Goal: Task Accomplishment & Management: Use online tool/utility

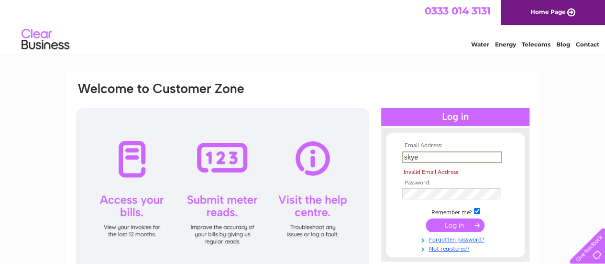
click at [418, 158] on input "skye" at bounding box center [452, 156] width 100 height 11
type input "s"
click at [418, 158] on input "text" at bounding box center [452, 156] width 100 height 11
type input "enquiries@georgeandabbotsfordmelrose.co.uk"
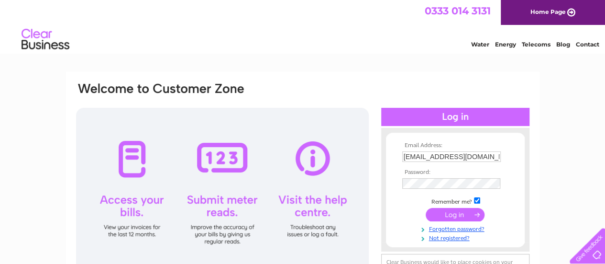
click at [517, 201] on form "Email Address: enquiries@georgeandabbotsfordmelrose.co.uk Password:" at bounding box center [455, 192] width 139 height 100
click at [445, 218] on input "submit" at bounding box center [455, 214] width 59 height 13
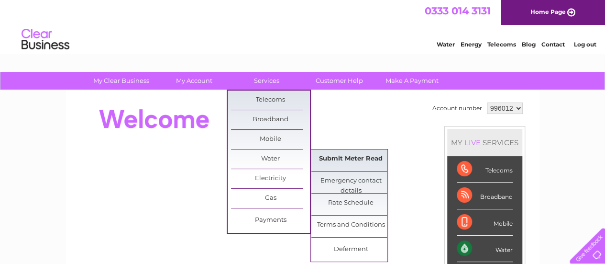
click at [327, 160] on link "Submit Meter Read" at bounding box center [351, 158] width 79 height 19
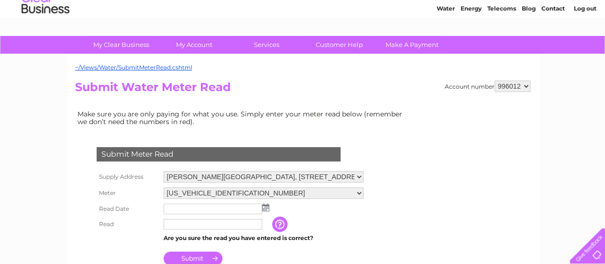
scroll to position [96, 0]
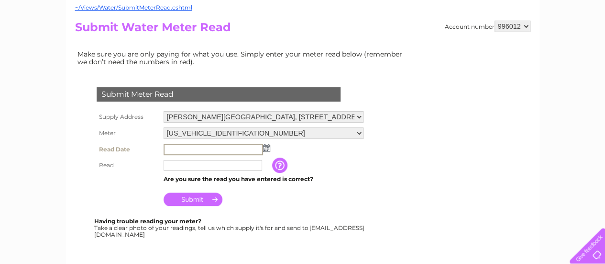
click at [208, 149] on input "text" at bounding box center [214, 149] width 100 height 11
click at [269, 148] on td at bounding box center [263, 148] width 205 height 15
click at [268, 148] on img at bounding box center [265, 148] width 7 height 8
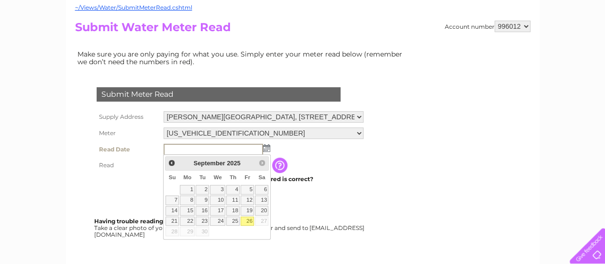
click at [247, 220] on link "26" at bounding box center [247, 221] width 13 height 10
type input "2025/09/26"
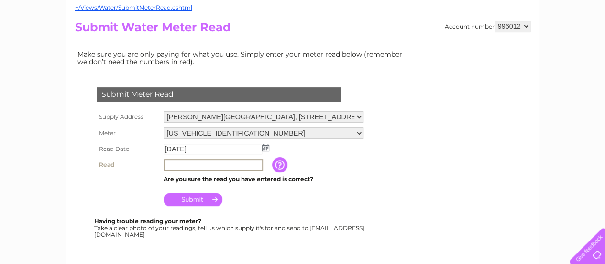
click at [187, 165] on input "text" at bounding box center [214, 164] width 100 height 11
type input "14524"
click at [207, 201] on input "Submit" at bounding box center [193, 197] width 59 height 13
